Goal: Check status: Check status

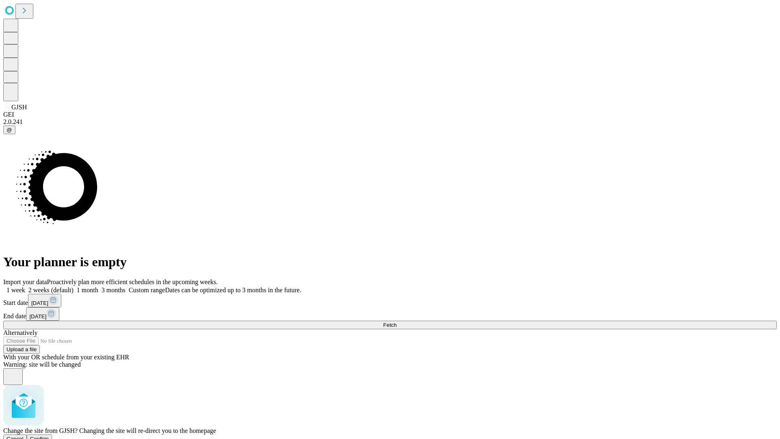
click at [49, 436] on span "Confirm" at bounding box center [39, 439] width 19 height 6
click at [98, 286] on label "1 month" at bounding box center [86, 289] width 25 height 7
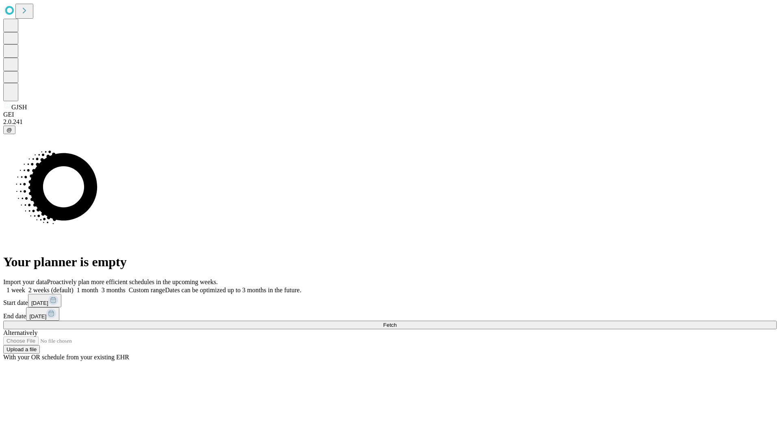
click at [397, 322] on span "Fetch" at bounding box center [389, 325] width 13 height 6
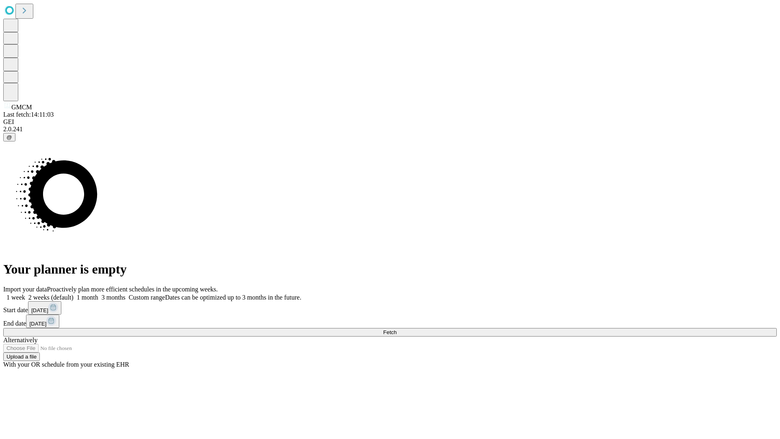
click at [98, 294] on label "1 month" at bounding box center [86, 297] width 25 height 7
click at [397, 329] on span "Fetch" at bounding box center [389, 332] width 13 height 6
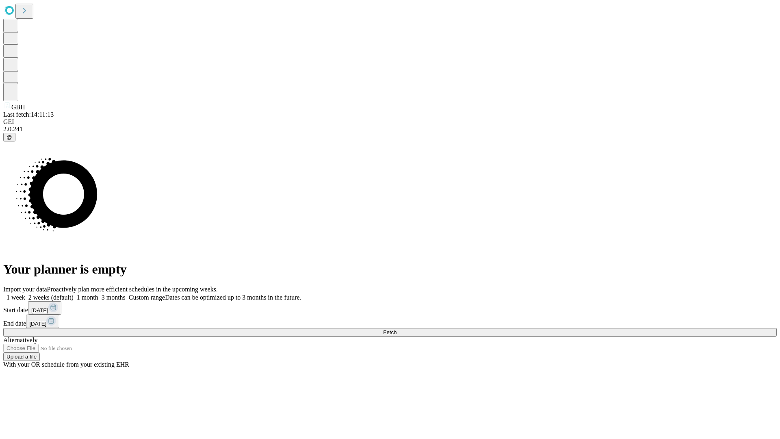
click at [98, 294] on label "1 month" at bounding box center [86, 297] width 25 height 7
click at [397, 329] on span "Fetch" at bounding box center [389, 332] width 13 height 6
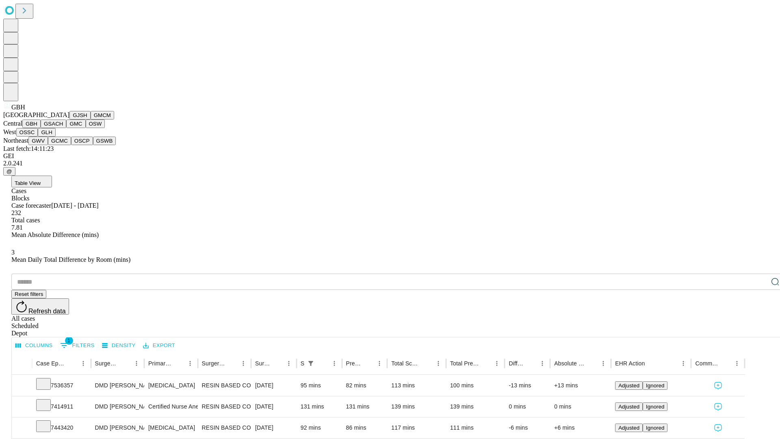
click at [63, 128] on button "GSACH" at bounding box center [54, 123] width 26 height 9
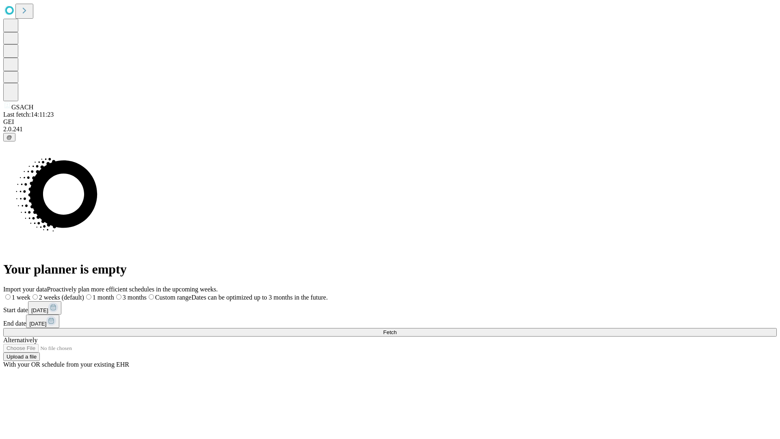
click at [397, 329] on span "Fetch" at bounding box center [389, 332] width 13 height 6
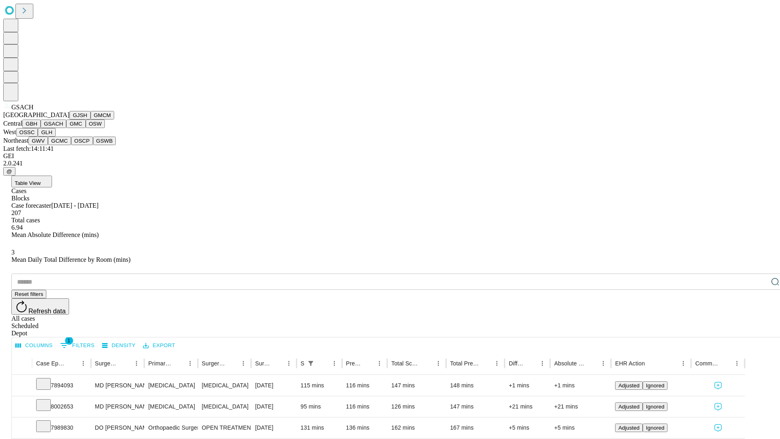
click at [66, 128] on button "GMC" at bounding box center [75, 123] width 19 height 9
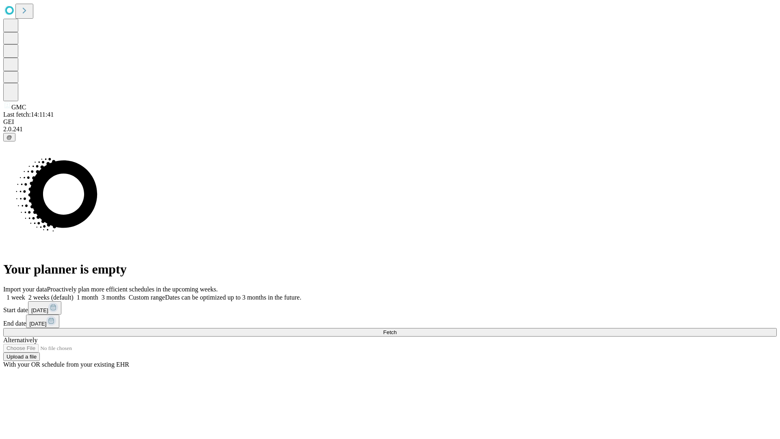
click at [98, 294] on label "1 month" at bounding box center [86, 297] width 25 height 7
click at [397, 329] on span "Fetch" at bounding box center [389, 332] width 13 height 6
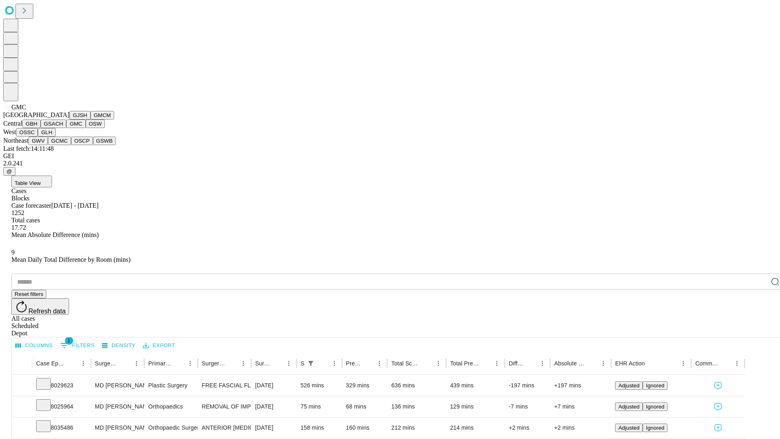
click at [86, 128] on button "OSW" at bounding box center [96, 123] width 20 height 9
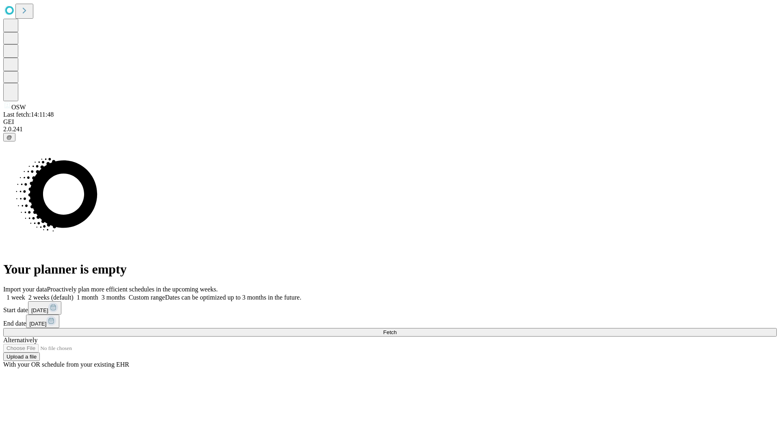
click at [98, 294] on label "1 month" at bounding box center [86, 297] width 25 height 7
click at [397, 329] on span "Fetch" at bounding box center [389, 332] width 13 height 6
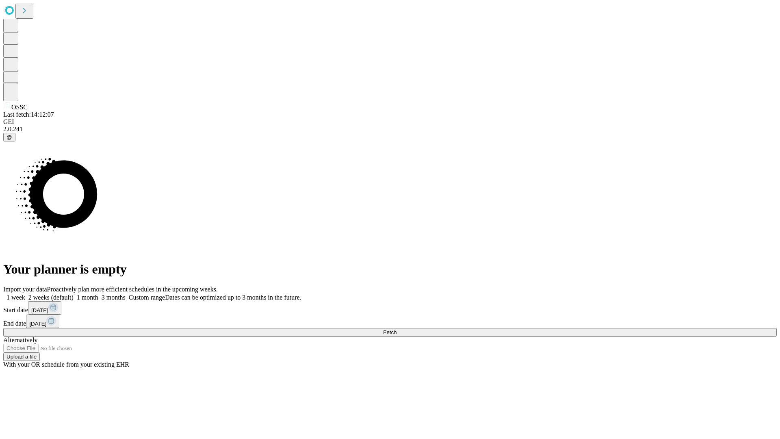
click at [98, 294] on label "1 month" at bounding box center [86, 297] width 25 height 7
click at [397, 329] on span "Fetch" at bounding box center [389, 332] width 13 height 6
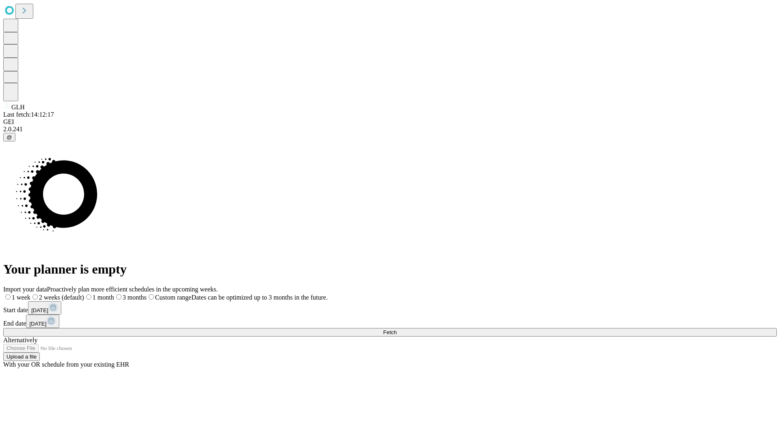
click at [114, 294] on label "1 month" at bounding box center [99, 297] width 30 height 7
click at [397, 329] on span "Fetch" at bounding box center [389, 332] width 13 height 6
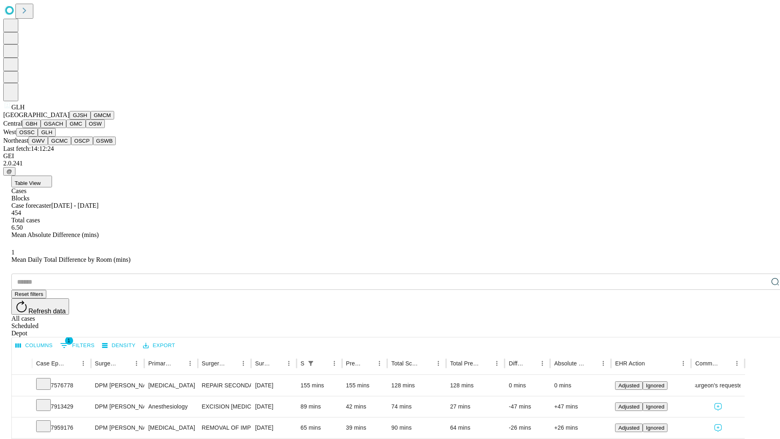
click at [48, 145] on button "GWV" at bounding box center [38, 141] width 20 height 9
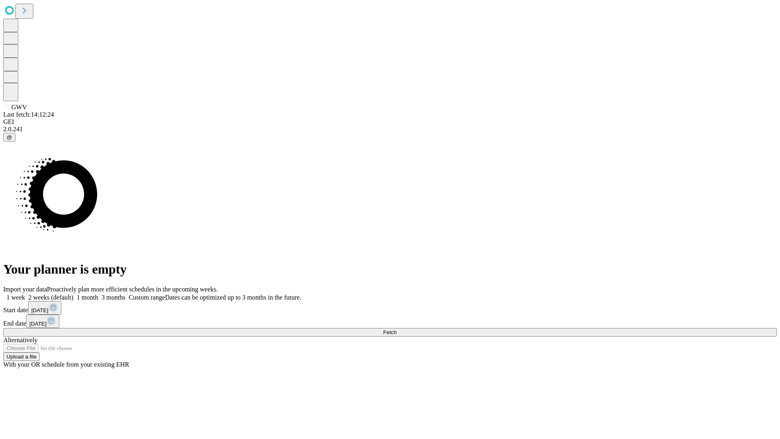
click at [98, 294] on label "1 month" at bounding box center [86, 297] width 25 height 7
click at [397, 329] on span "Fetch" at bounding box center [389, 332] width 13 height 6
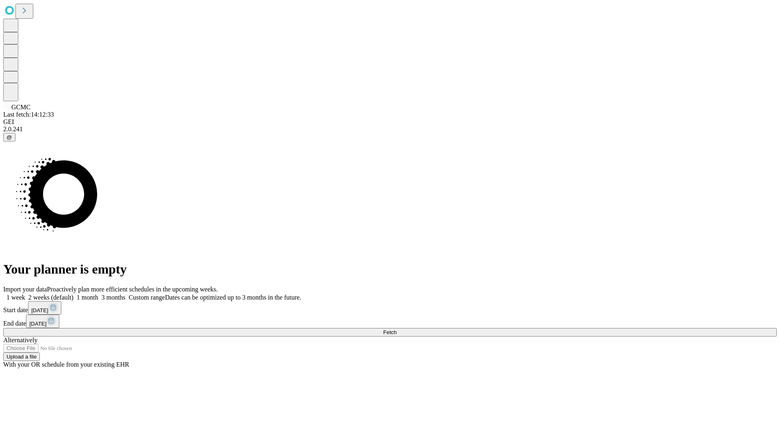
click at [98, 294] on label "1 month" at bounding box center [86, 297] width 25 height 7
click at [397, 329] on span "Fetch" at bounding box center [389, 332] width 13 height 6
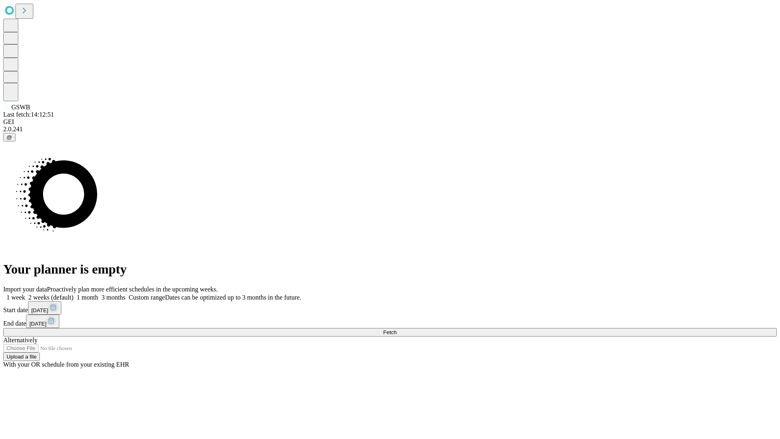
click at [397, 329] on span "Fetch" at bounding box center [389, 332] width 13 height 6
